Goal: Task Accomplishment & Management: Manage account settings

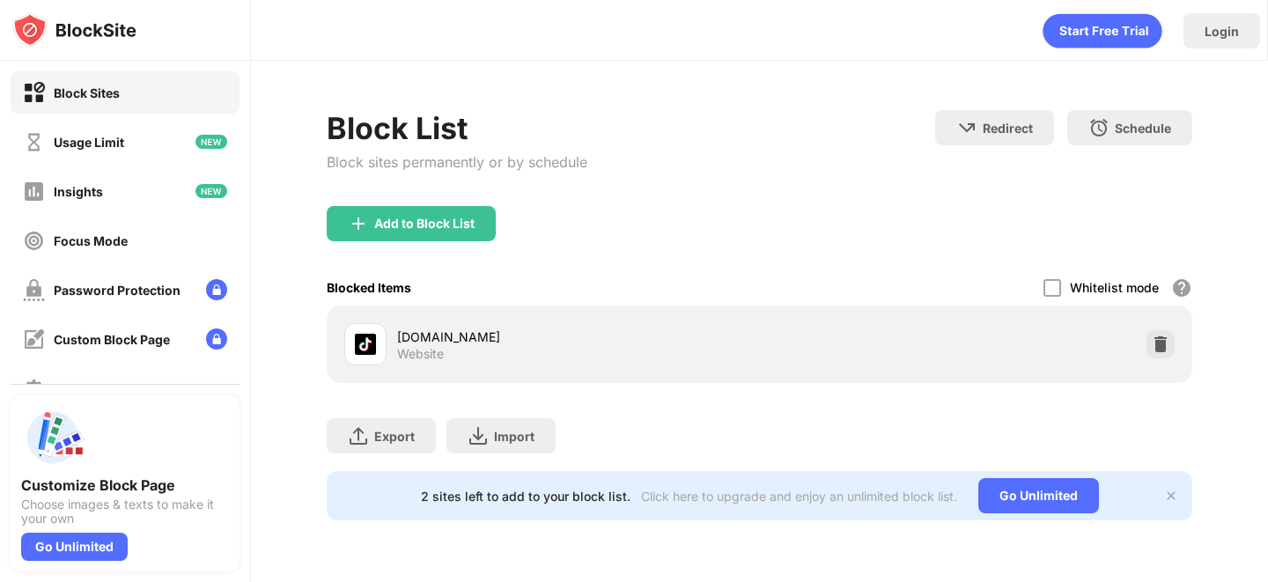
click at [1161, 350] on img at bounding box center [1161, 344] width 18 height 18
